Goal: Information Seeking & Learning: Learn about a topic

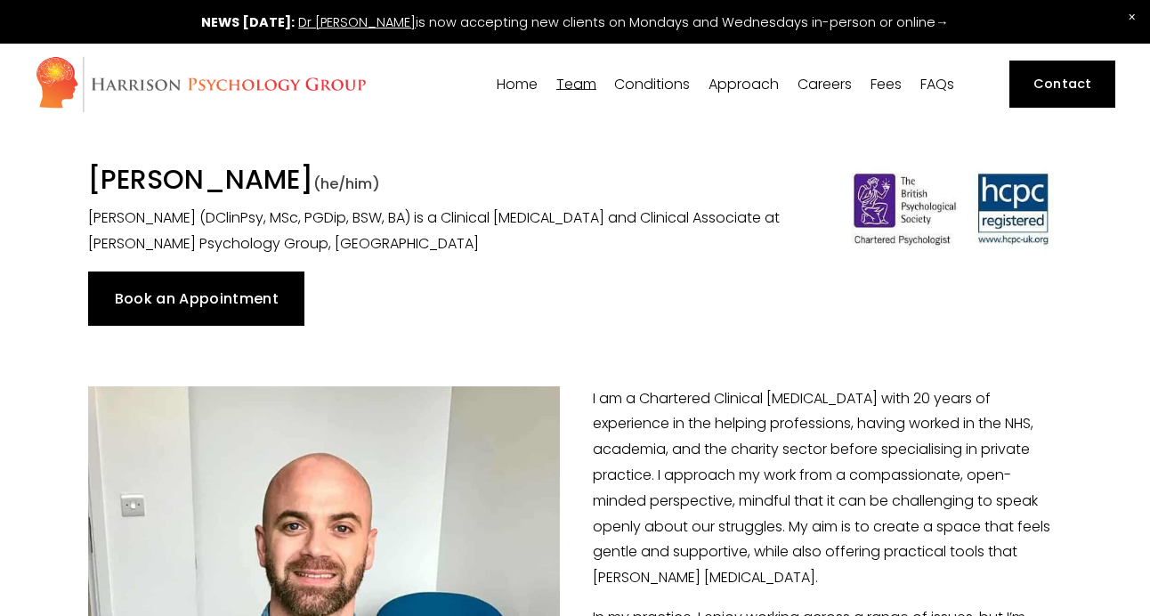
click at [0, 0] on span "[PERSON_NAME]" at bounding box center [0, 0] width 0 height 0
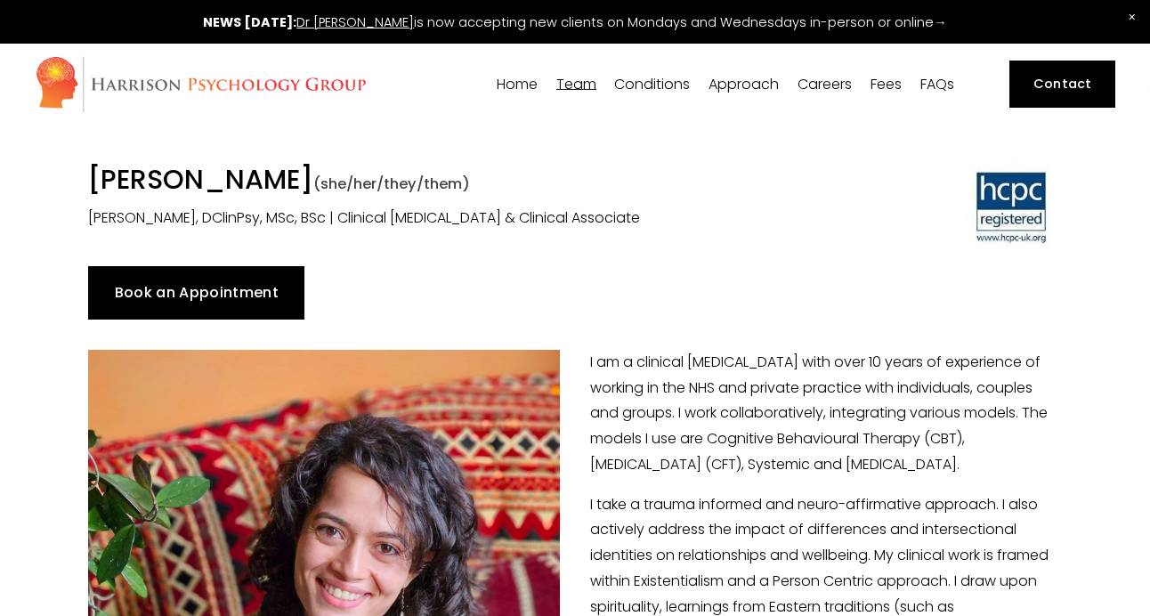
click at [0, 0] on span "[PERSON_NAME]" at bounding box center [0, 0] width 0 height 0
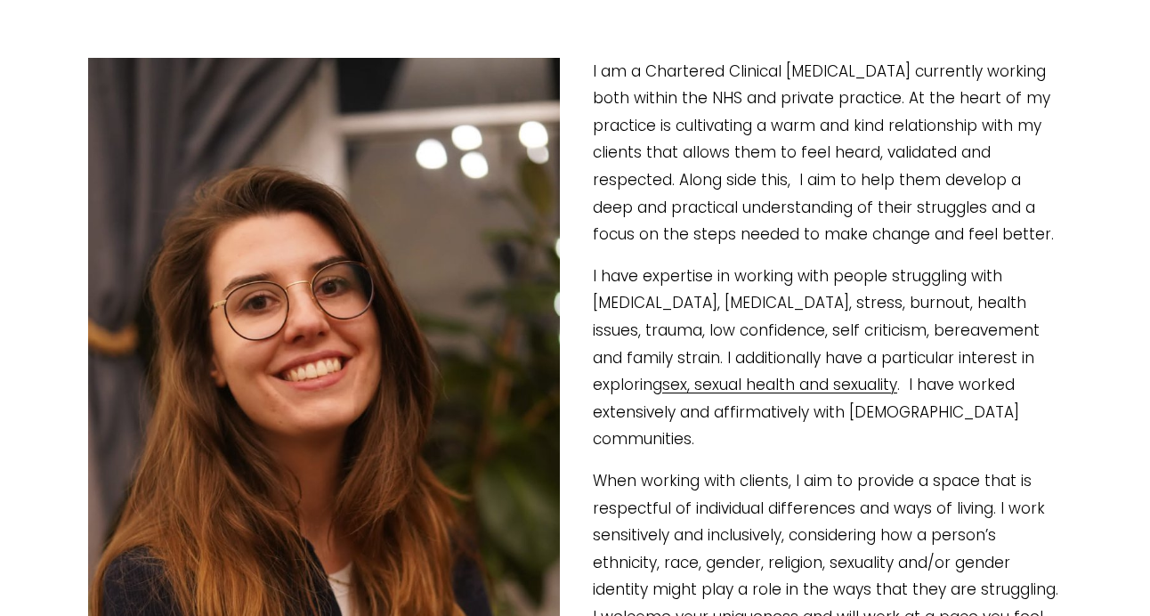
scroll to position [260, 0]
